Goal: Information Seeking & Learning: Learn about a topic

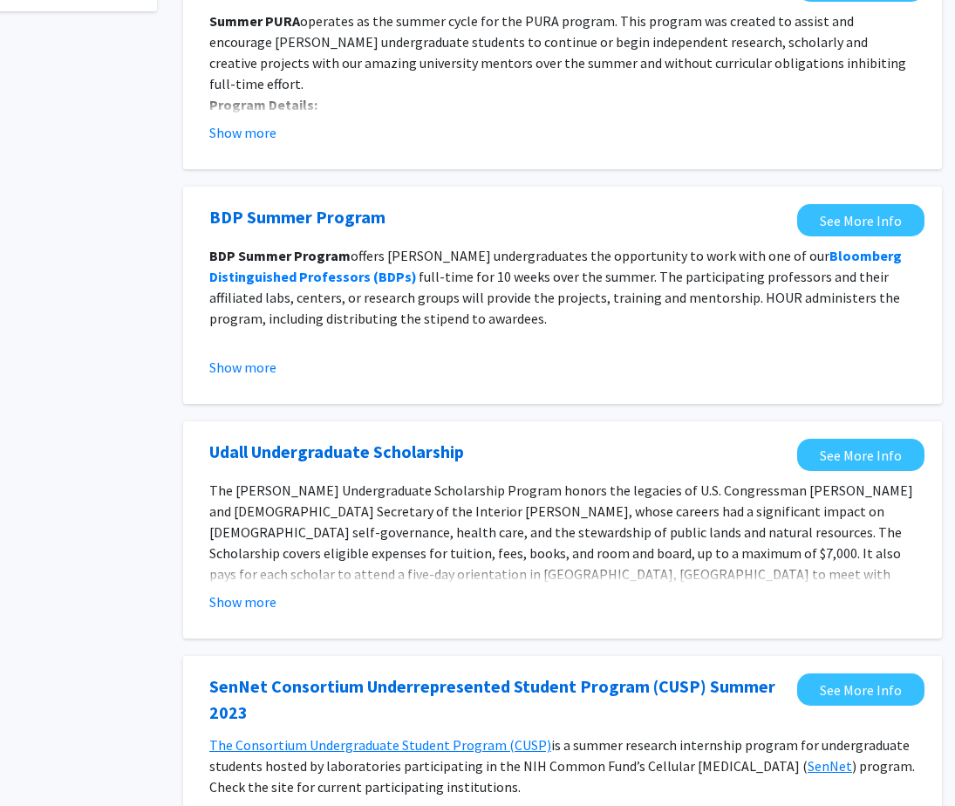
scroll to position [0, 92]
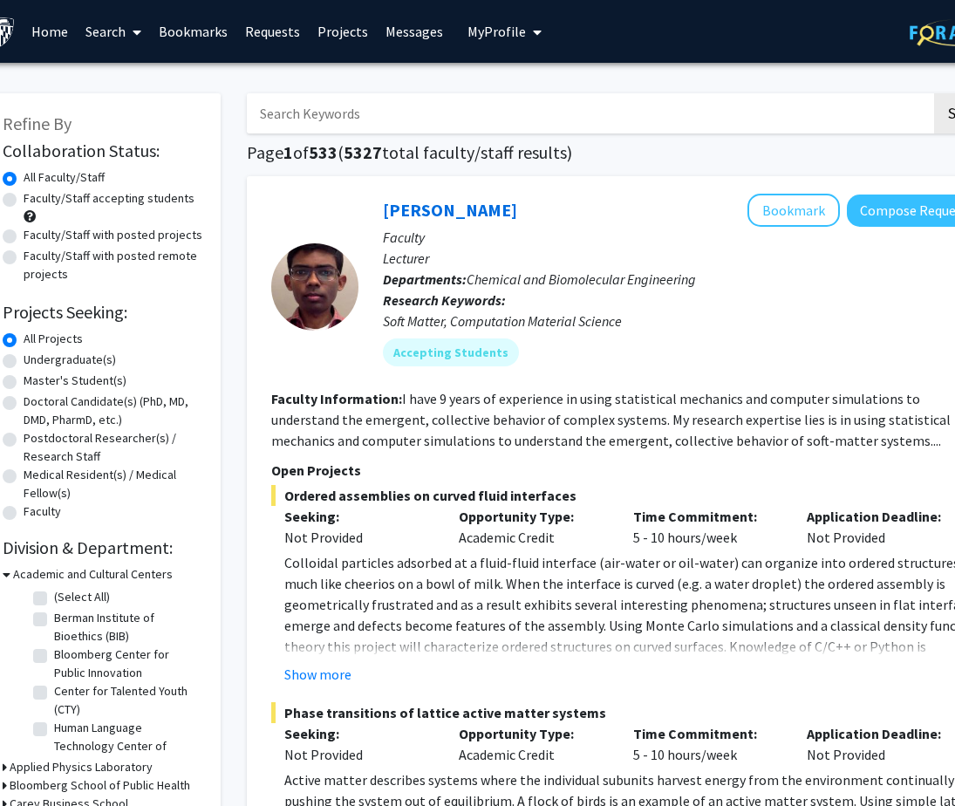
scroll to position [0, 35]
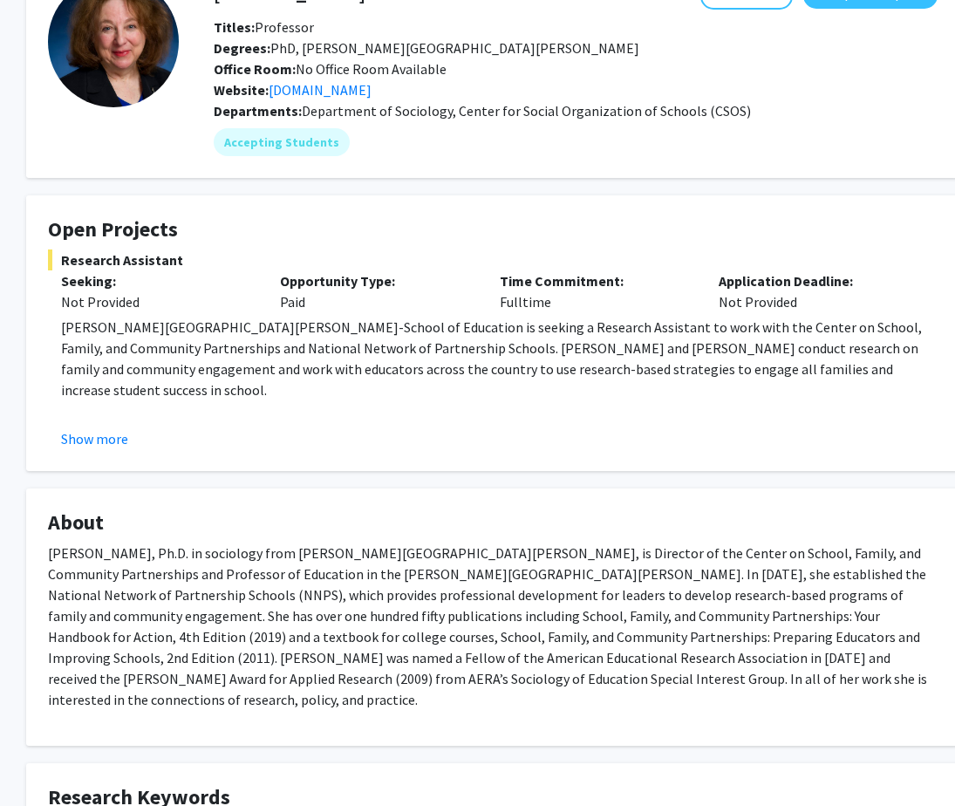
scroll to position [122, 31]
click at [99, 436] on button "Show more" at bounding box center [94, 437] width 67 height 21
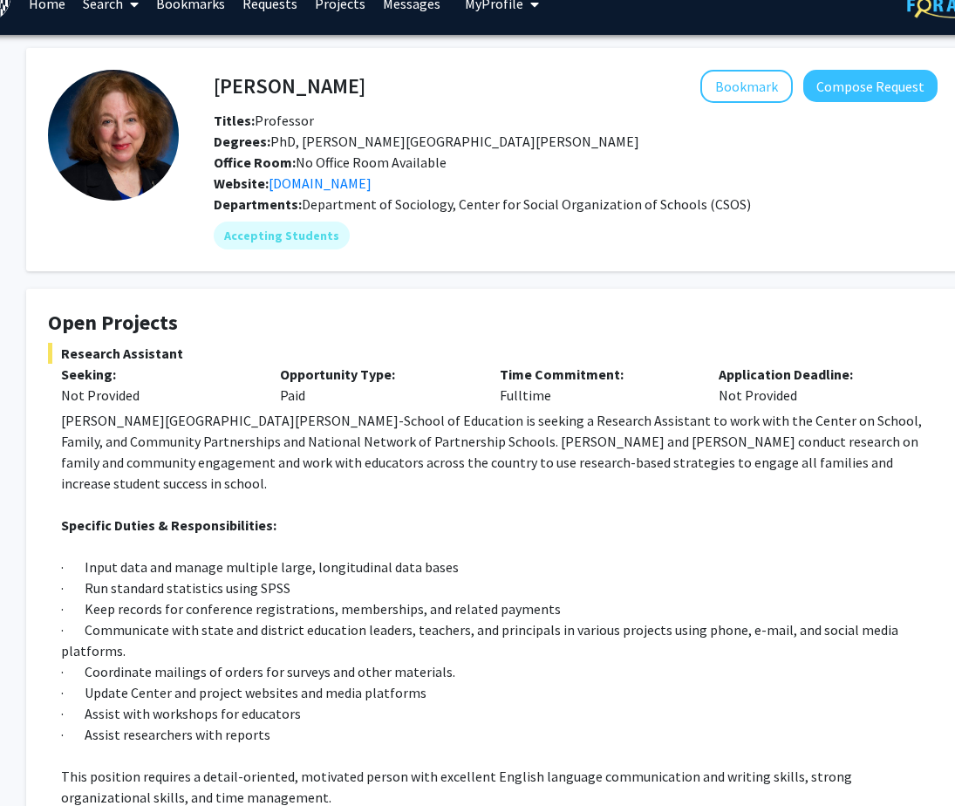
scroll to position [0, 31]
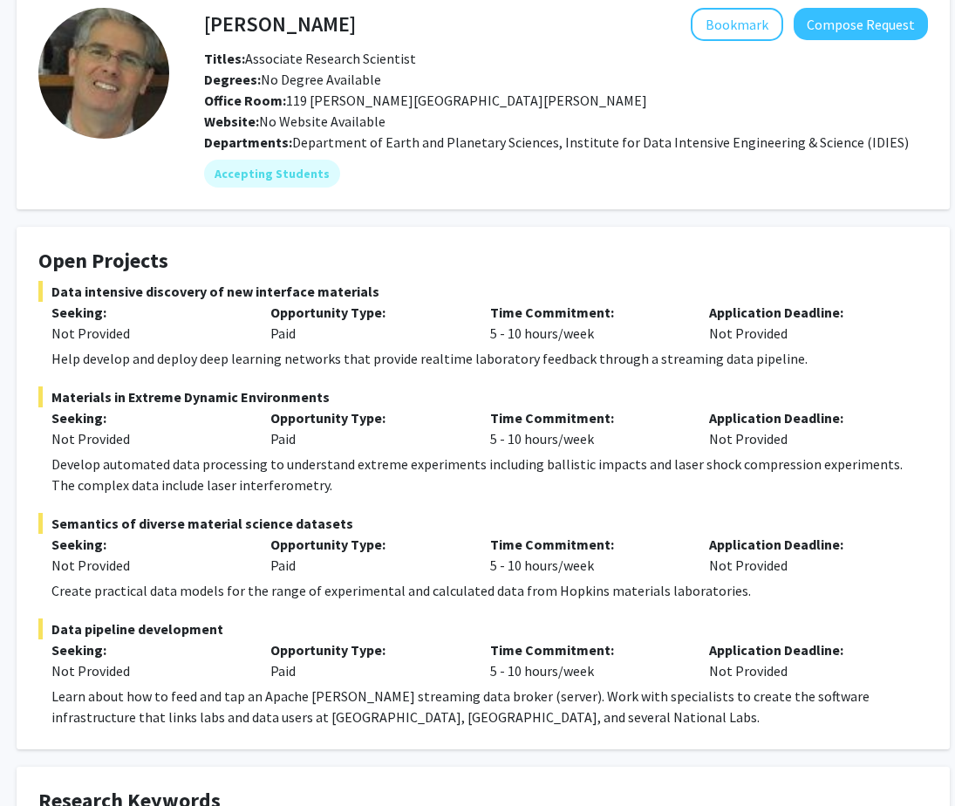
scroll to position [0, 40]
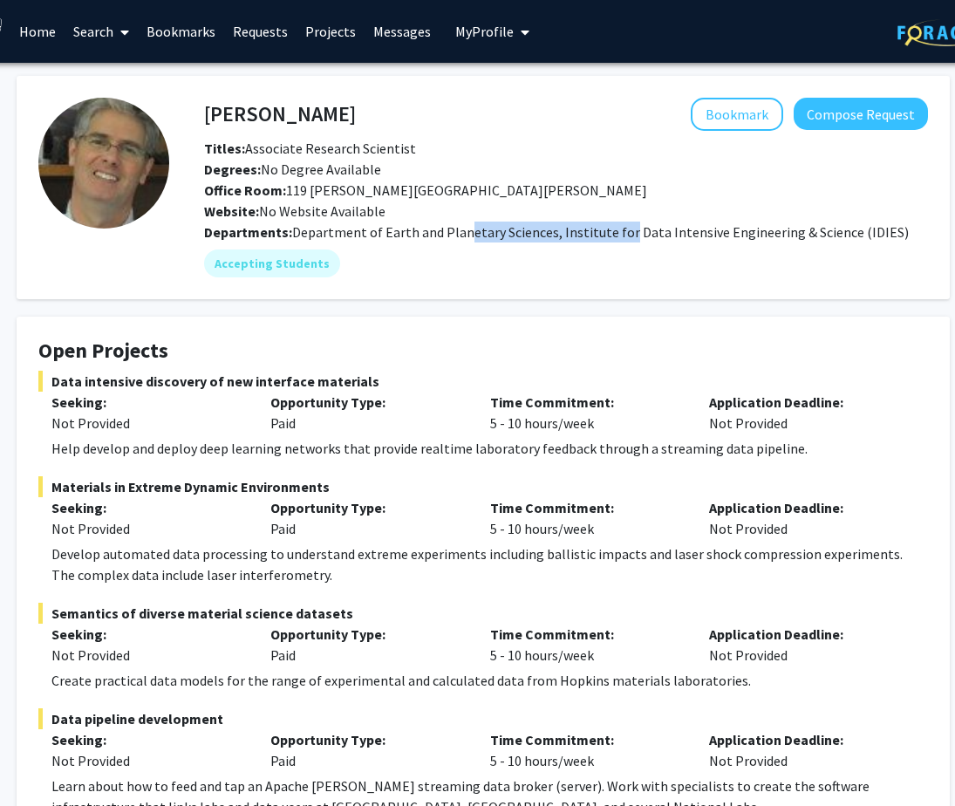
drag, startPoint x: 455, startPoint y: 228, endPoint x: 619, endPoint y: 238, distance: 164.3
click at [619, 238] on span "Department of Earth and Planetary Sciences, Institute for Data Intensive Engine…" at bounding box center [600, 231] width 616 height 17
click at [622, 241] on div "Departments: Department of Earth and Planetary Sciences, Institute for Data Int…" at bounding box center [566, 231] width 724 height 21
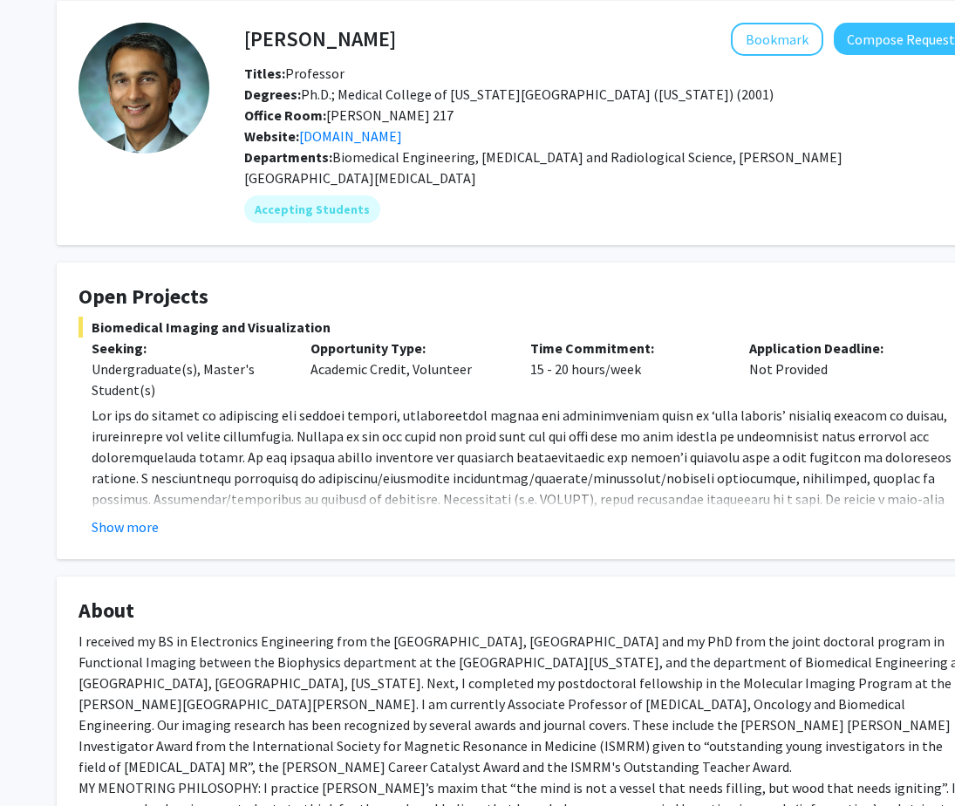
scroll to position [85, 0]
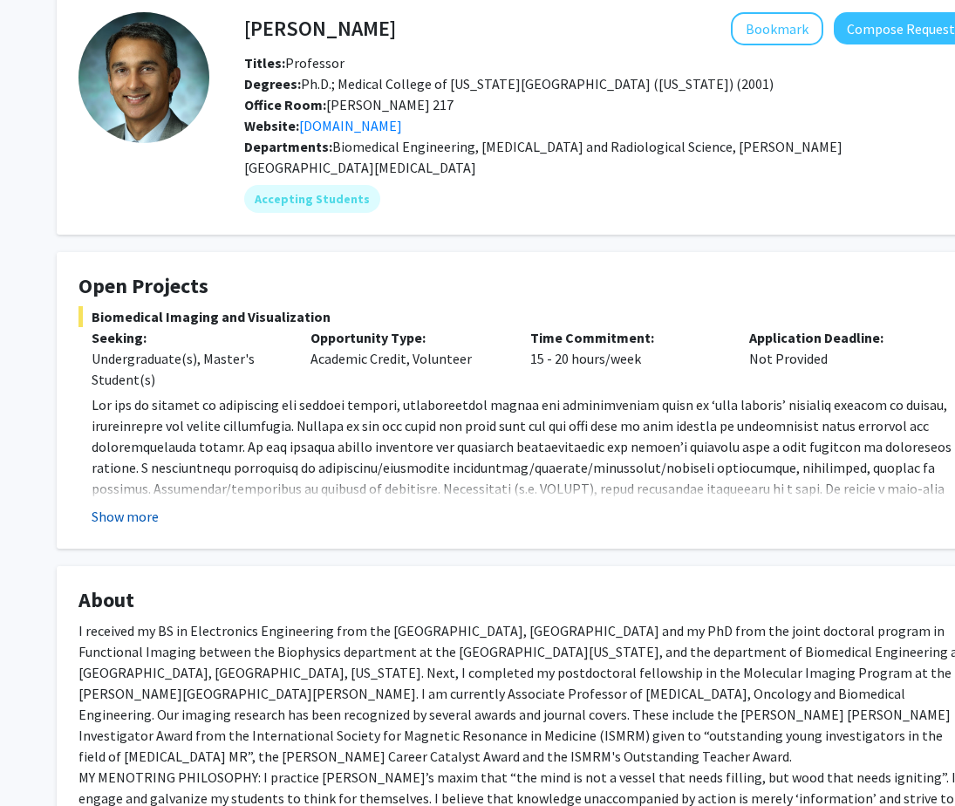
click at [143, 506] on button "Show more" at bounding box center [125, 516] width 67 height 21
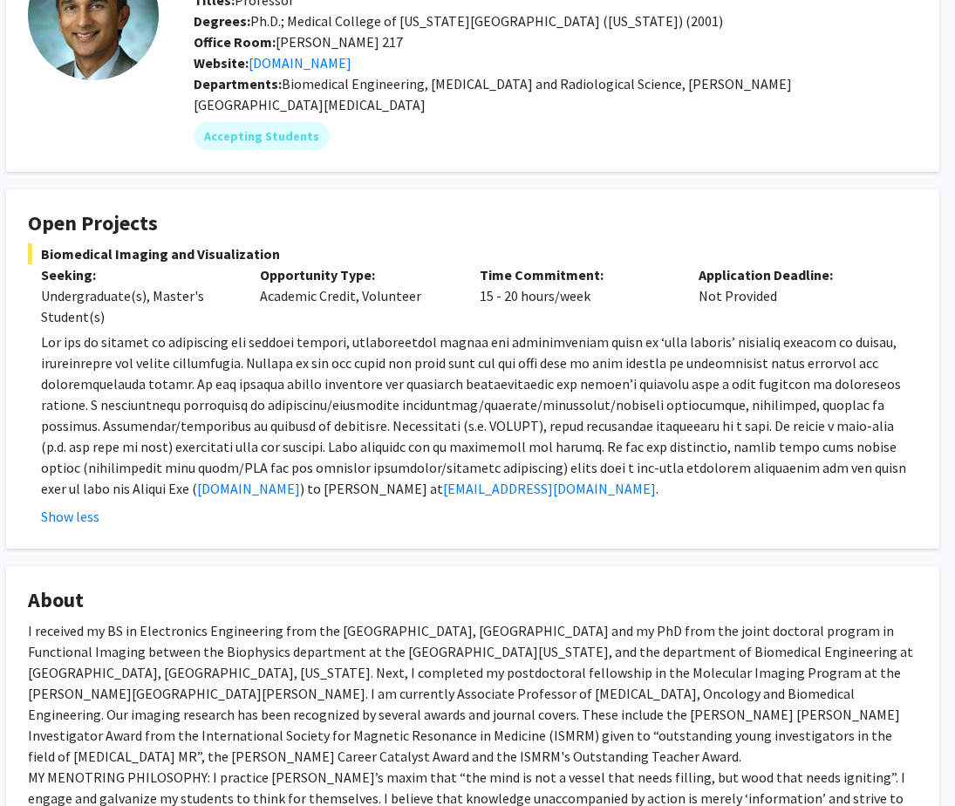
scroll to position [148, 51]
